Goal: Find specific page/section: Find specific page/section

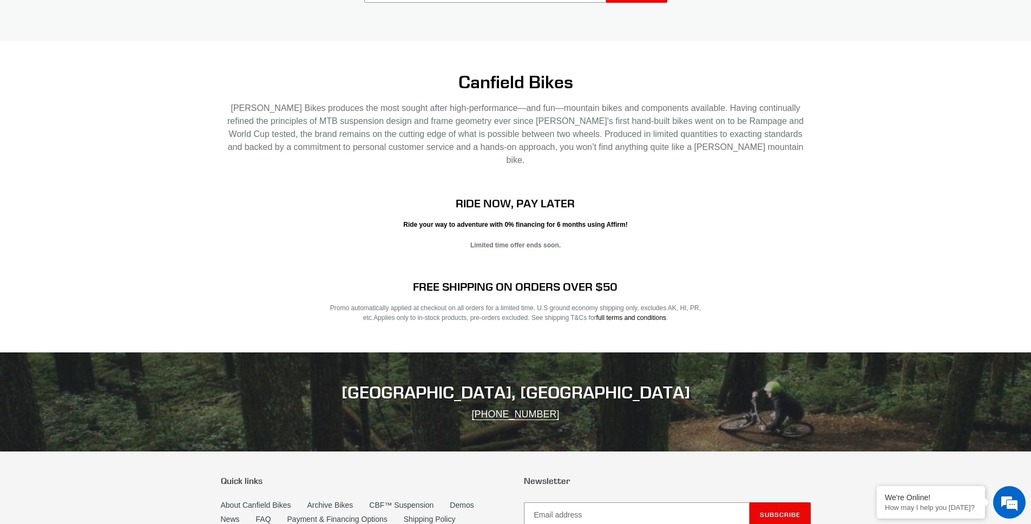
scroll to position [1671, 0]
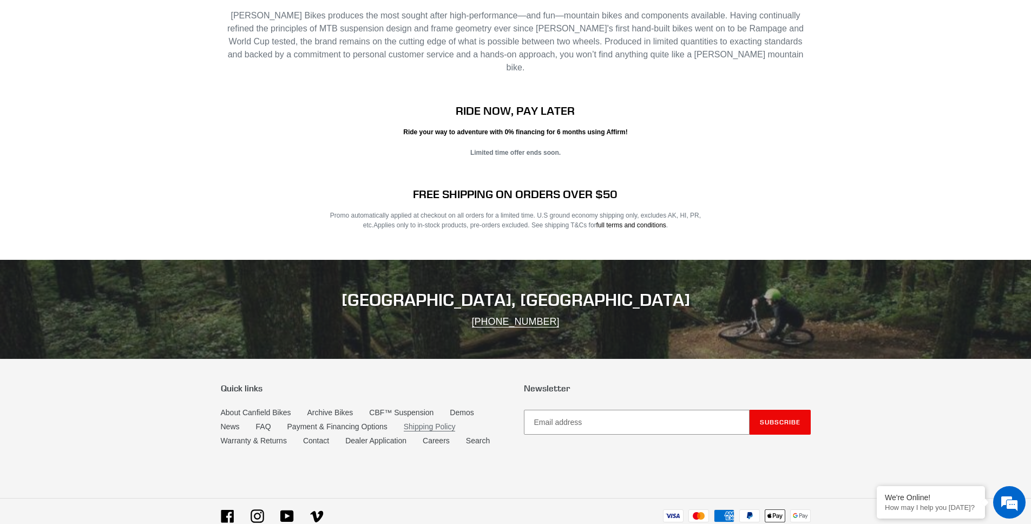
click at [425, 422] on link "Shipping Policy" at bounding box center [430, 426] width 52 height 9
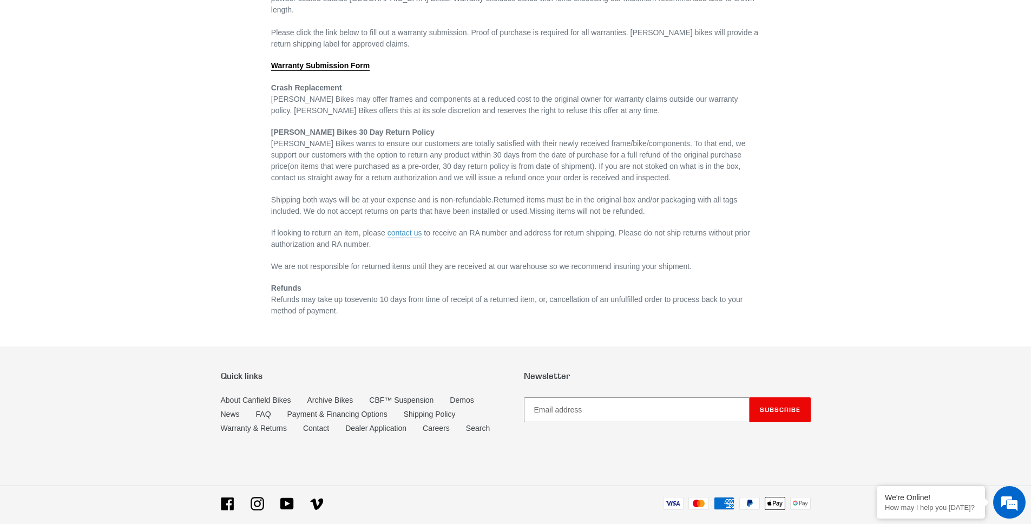
scroll to position [280, 0]
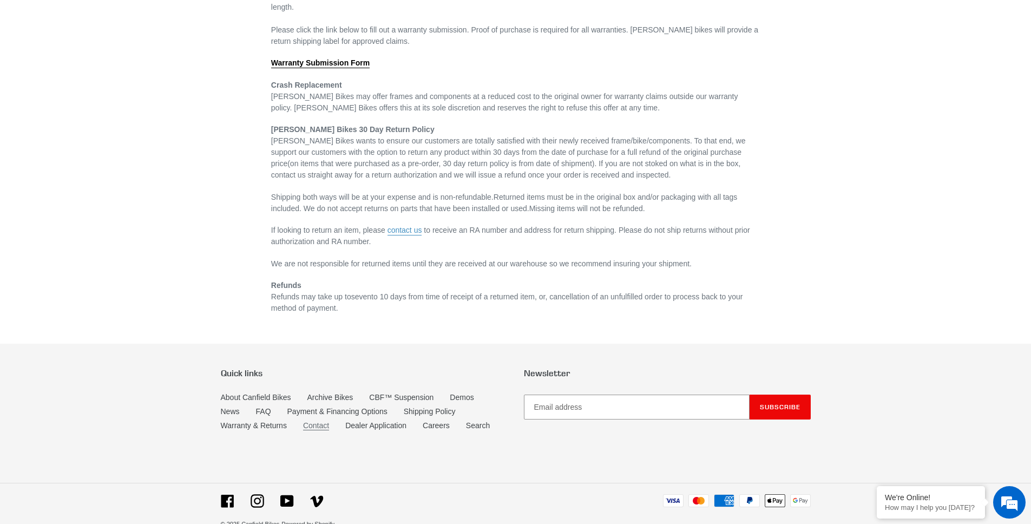
click at [315, 421] on link "Contact" at bounding box center [316, 425] width 26 height 9
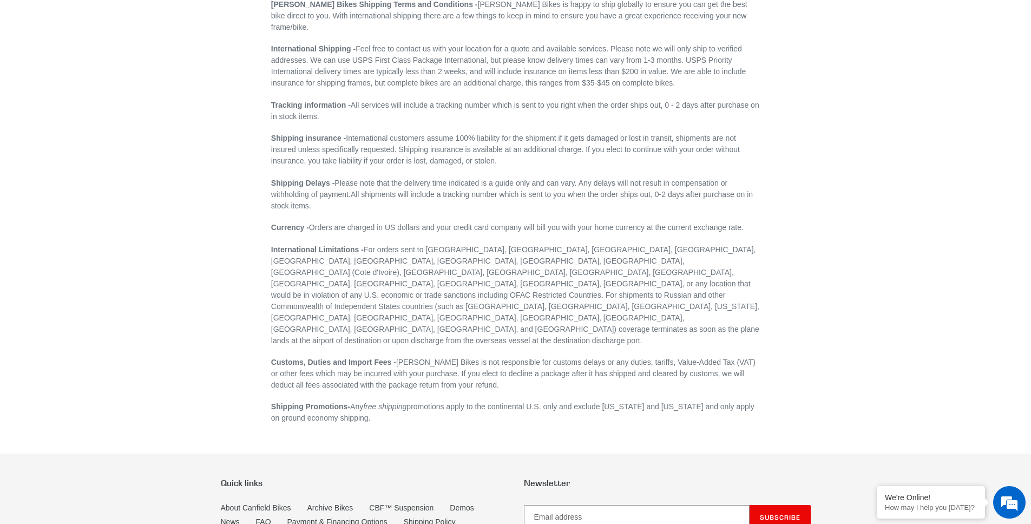
scroll to position [179, 0]
